Goal: Task Accomplishment & Management: Use online tool/utility

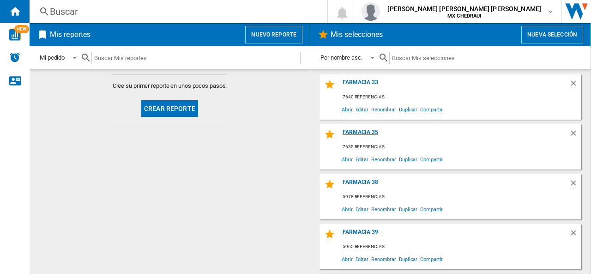
scroll to position [194, 0]
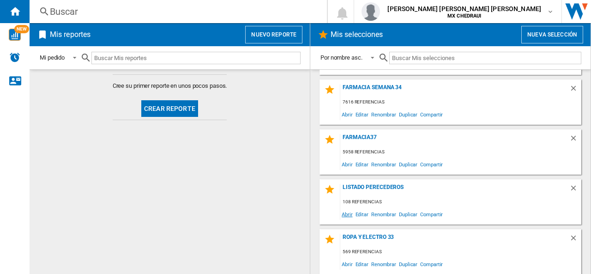
click at [348, 215] on span "Abrir" at bounding box center [347, 214] width 14 height 12
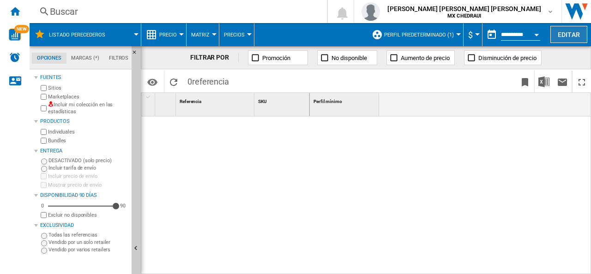
click at [556, 35] on button "Editar" at bounding box center [568, 34] width 37 height 17
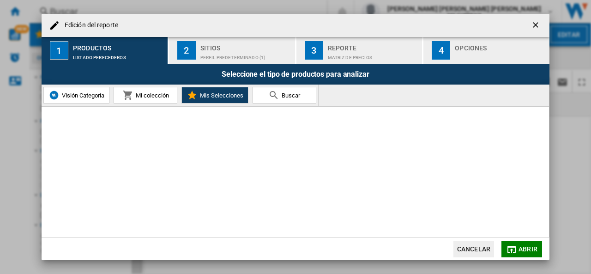
click at [197, 53] on button "2 Sitios Perfil predeterminado (1)" at bounding box center [232, 50] width 127 height 27
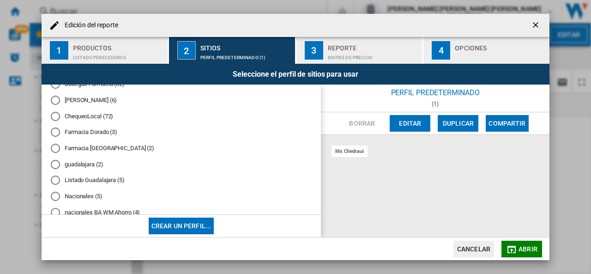
scroll to position [110, 0]
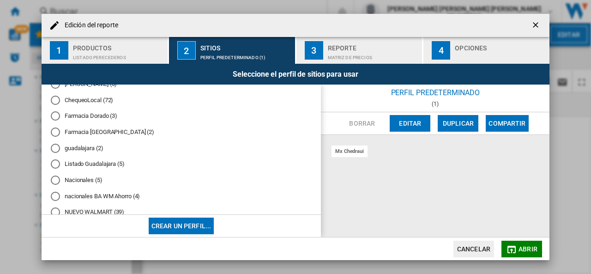
click at [81, 179] on md-radio-button "Nacionales (5)" at bounding box center [181, 180] width 261 height 9
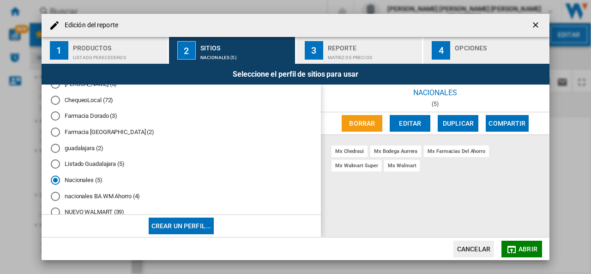
scroll to position [130, 0]
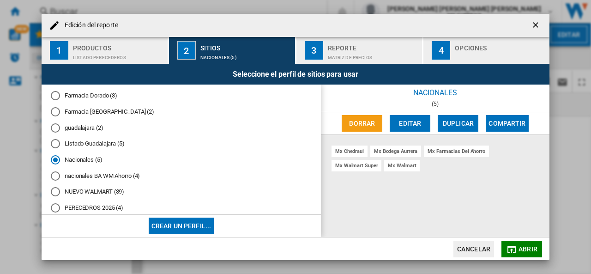
click at [104, 172] on md-radio-button "nacionales BA WM Ahorro (4)" at bounding box center [181, 175] width 261 height 9
click at [340, 59] on div "Matriz de precios" at bounding box center [373, 55] width 91 height 10
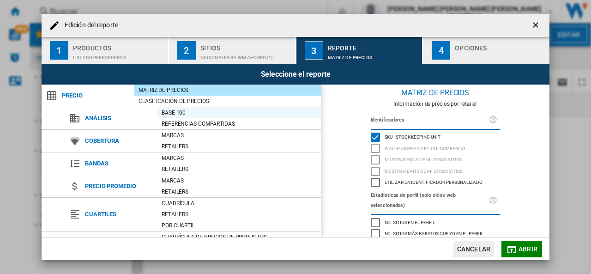
scroll to position [107, 0]
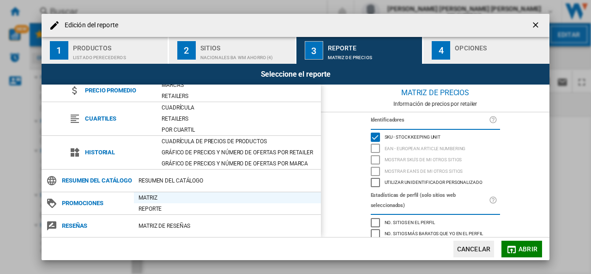
click at [145, 197] on div "Matriz" at bounding box center [227, 197] width 187 height 9
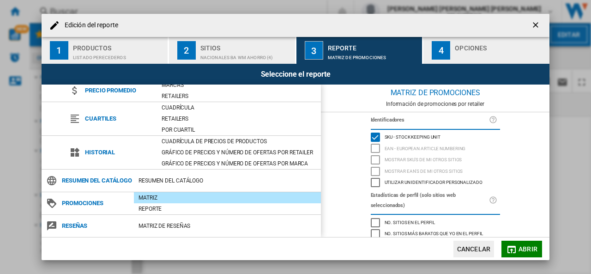
click at [453, 56] on button "4 Opciones" at bounding box center [486, 50] width 126 height 27
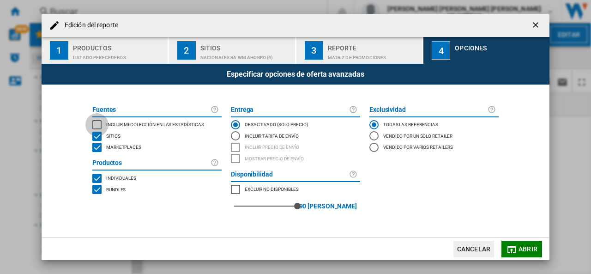
click at [97, 121] on div "INCLUDE MY SITE" at bounding box center [96, 124] width 9 height 9
click at [519, 252] on span "Abrir" at bounding box center [528, 248] width 19 height 7
